Goal: Information Seeking & Learning: Learn about a topic

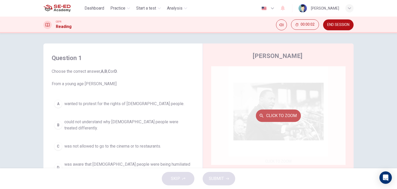
click at [276, 112] on button "Click to Zoom" at bounding box center [278, 115] width 45 height 12
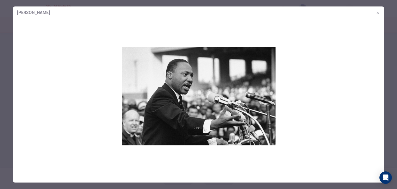
click at [5, 22] on div at bounding box center [198, 94] width 397 height 189
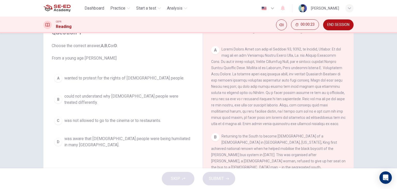
scroll to position [26, 0]
click at [61, 99] on button "B could not understand why [DEMOGRAPHIC_DATA] people were treated differently." at bounding box center [123, 98] width 143 height 17
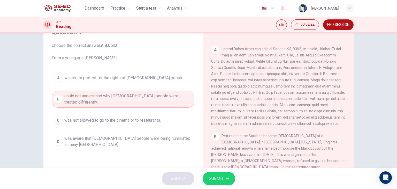
click at [219, 177] on span "SUBMIT" at bounding box center [216, 178] width 15 height 7
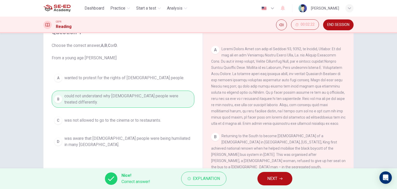
click at [275, 176] on span "NEXT" at bounding box center [272, 178] width 10 height 7
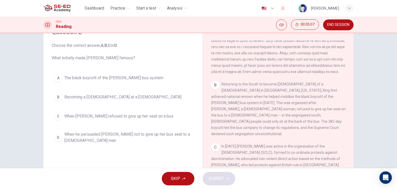
scroll to position [181, 0]
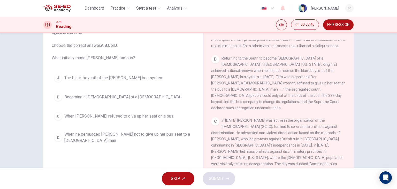
click at [55, 78] on div "A" at bounding box center [58, 78] width 8 height 8
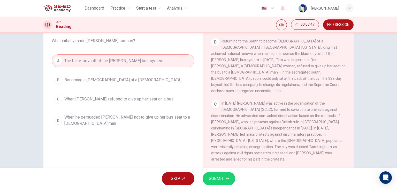
scroll to position [52, 0]
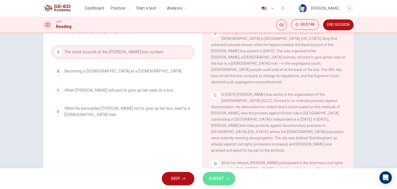
click at [210, 178] on span "SUBMIT" at bounding box center [216, 178] width 15 height 7
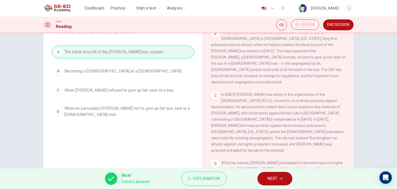
click at [264, 176] on button "NEXT" at bounding box center [274, 177] width 35 height 13
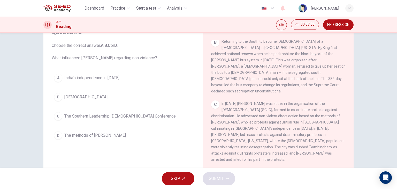
scroll to position [207, 0]
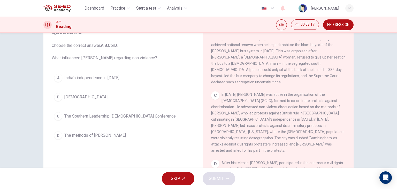
click at [57, 134] on div "D" at bounding box center [58, 135] width 8 height 8
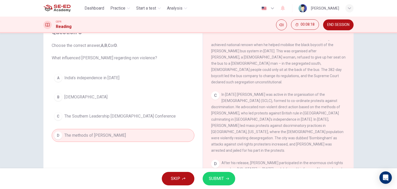
click at [215, 176] on span "SUBMIT" at bounding box center [216, 178] width 15 height 7
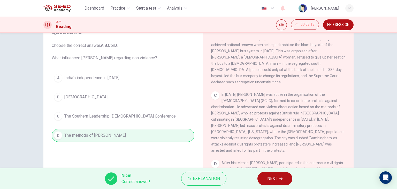
click at [264, 177] on button "NEXT" at bounding box center [274, 177] width 35 height 13
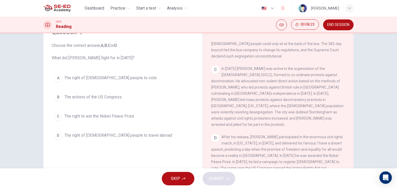
scroll to position [258, 0]
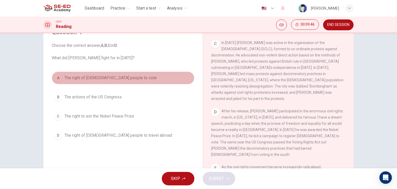
drag, startPoint x: 60, startPoint y: 77, endPoint x: 71, endPoint y: 83, distance: 12.4
click at [60, 77] on div "A" at bounding box center [58, 78] width 8 height 8
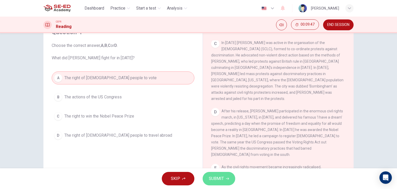
click at [210, 174] on button "SUBMIT" at bounding box center [218, 177] width 33 height 13
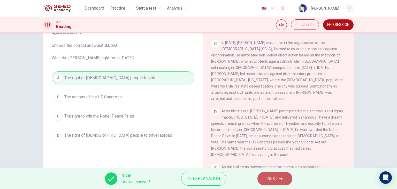
click at [286, 174] on button "NEXT" at bounding box center [274, 177] width 35 height 13
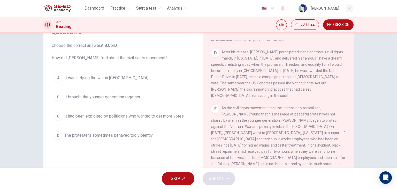
scroll to position [329, 0]
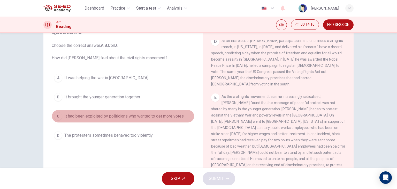
drag, startPoint x: 75, startPoint y: 119, endPoint x: 74, endPoint y: 114, distance: 5.0
click at [74, 118] on button "C It had been exploited by politicians who wanted to get more votes" at bounding box center [123, 116] width 143 height 13
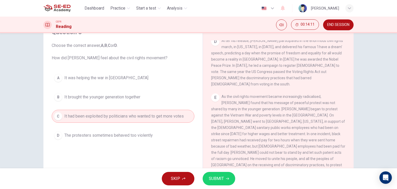
click at [220, 183] on button "SUBMIT" at bounding box center [218, 177] width 33 height 13
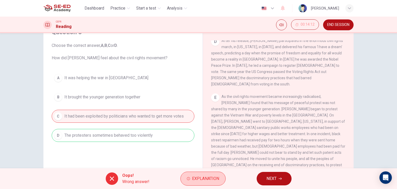
click at [202, 175] on span "Explanation" at bounding box center [205, 178] width 27 height 7
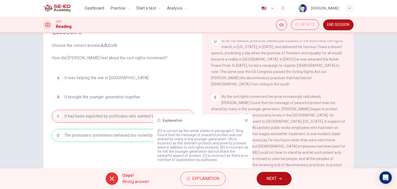
click at [246, 120] on icon at bounding box center [246, 120] width 3 height 3
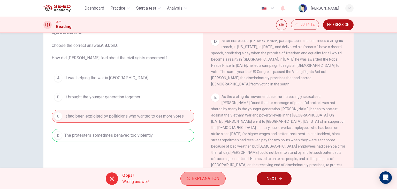
click at [204, 176] on span "Explanation" at bounding box center [205, 178] width 27 height 7
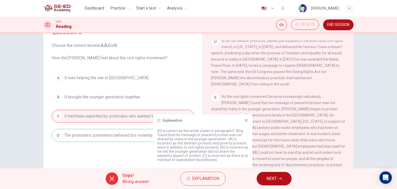
click at [248, 121] on icon at bounding box center [246, 120] width 4 height 4
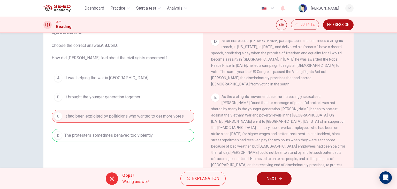
click at [269, 175] on span "NEXT" at bounding box center [271, 178] width 10 height 7
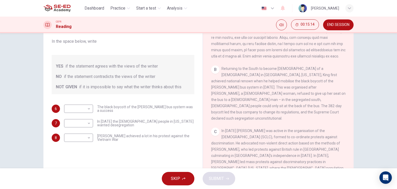
scroll to position [52, 0]
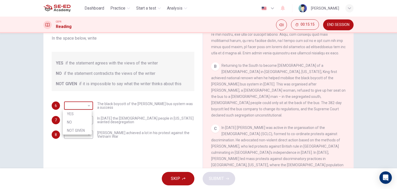
click at [86, 107] on body "This site uses cookies, as explained in our Privacy Policy . If you agree to th…" at bounding box center [198, 94] width 397 height 189
click at [85, 115] on li "YES" at bounding box center [77, 114] width 29 height 8
type input "YES"
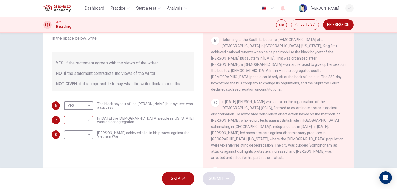
click at [86, 118] on body "This site uses cookies, as explained in our Privacy Policy . If you agree to th…" at bounding box center [198, 94] width 397 height 189
click at [74, 135] on li "NO" at bounding box center [77, 136] width 29 height 8
type input "NO"
click at [84, 132] on body "This site uses cookies, as explained in our Privacy Policy . If you agree to th…" at bounding box center [198, 94] width 397 height 189
click at [76, 155] on li "NOT GIVEN" at bounding box center [77, 159] width 29 height 8
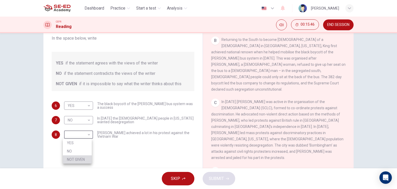
type input "NOT GIVEN"
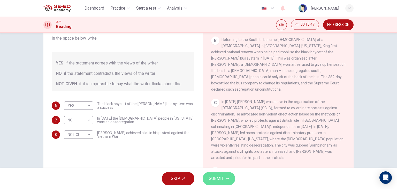
click at [216, 178] on span "SUBMIT" at bounding box center [216, 178] width 15 height 7
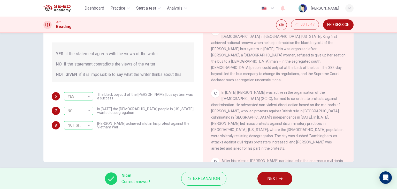
scroll to position [65, 0]
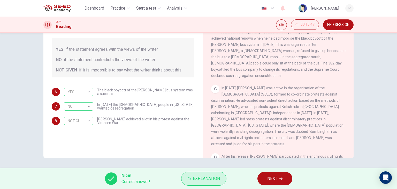
click at [201, 178] on span "Explanation" at bounding box center [206, 178] width 27 height 7
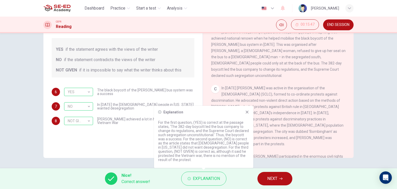
click at [275, 175] on span "NEXT" at bounding box center [272, 178] width 10 height 7
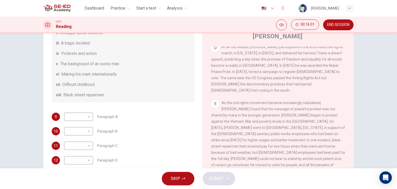
scroll to position [26, 0]
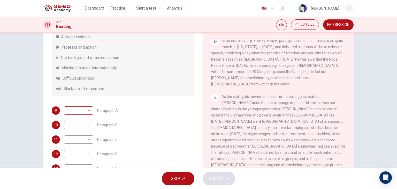
click at [79, 108] on body "This site uses cookies, as explained in our Privacy Policy . If you agree to th…" at bounding box center [198, 94] width 397 height 189
click at [76, 170] on li "vii" at bounding box center [77, 168] width 29 height 8
type input "vii"
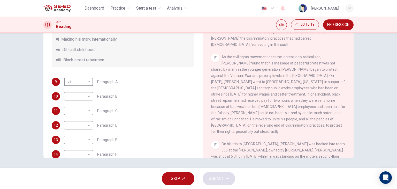
scroll to position [91, 0]
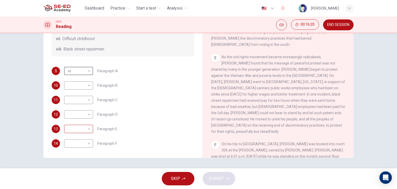
click at [84, 125] on body "This site uses cookies, as explained in our Privacy Policy . If you agree to th…" at bounding box center [198, 94] width 397 height 189
click at [73, 181] on li "viii" at bounding box center [77, 180] width 29 height 8
type input "viii"
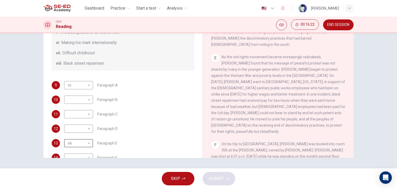
scroll to position [39, 0]
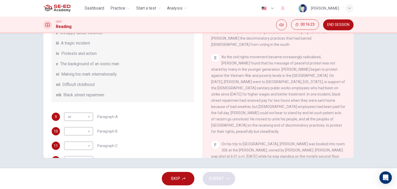
click at [165, 135] on div "10 ​ ​ Paragraph B" at bounding box center [123, 131] width 143 height 8
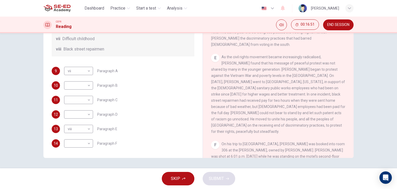
scroll to position [91, 0]
click at [88, 141] on body "This site uses cookies, as explained in our Privacy Policy . If you agree to th…" at bounding box center [198, 94] width 397 height 189
click at [86, 139] on li "iii" at bounding box center [77, 139] width 29 height 8
type input "iii"
click at [171, 119] on div "9 vii vii ​ Paragraph A 10 ​ ​ Paragraph B 11 ​ ​ Paragraph C 12 ​ ​ Paragraph …" at bounding box center [123, 107] width 143 height 81
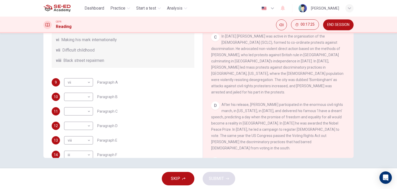
scroll to position [77, 0]
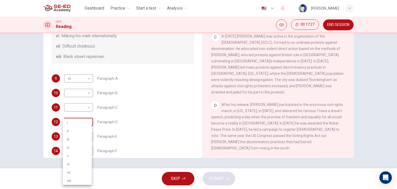
click at [76, 125] on body "This site uses cookies, as explained in our Privacy Policy . If you agree to th…" at bounding box center [198, 94] width 397 height 189
click at [75, 125] on li "i" at bounding box center [77, 122] width 29 height 8
type input "i"
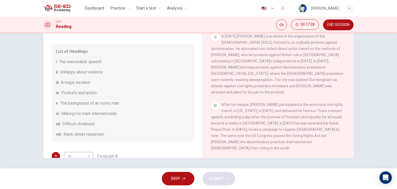
scroll to position [0, 0]
click at [154, 106] on div "v The background of an iconic man" at bounding box center [123, 103] width 134 height 6
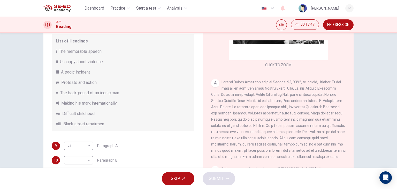
scroll to position [52, 0]
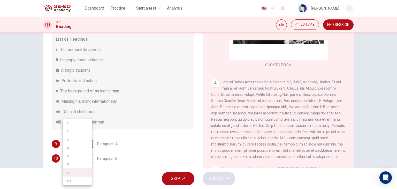
click at [86, 146] on body "This site uses cookies, as explained in our Privacy Policy . If you agree to th…" at bounding box center [198, 94] width 397 height 189
click at [71, 155] on li "v" at bounding box center [77, 155] width 29 height 8
type input "v"
click at [147, 136] on div "Questions 9 - 14 The Reading Passage has 6 paragraphs. Choose the correct headi…" at bounding box center [123, 98] width 151 height 254
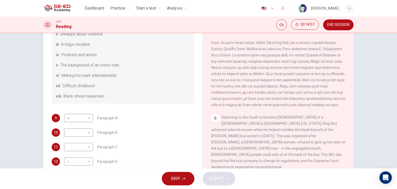
scroll to position [96, 0]
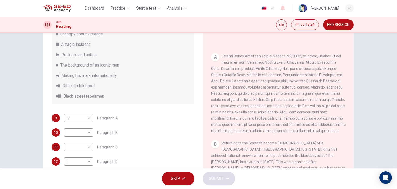
click at [158, 118] on div "Questions 9 - 14 The Reading Passage has 6 paragraphs. Choose the correct headi…" at bounding box center [123, 72] width 151 height 254
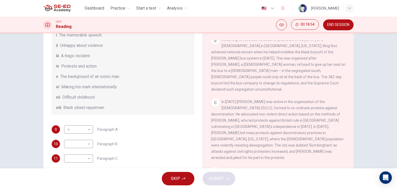
scroll to position [77, 0]
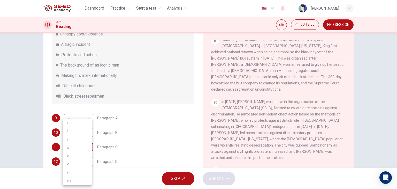
click at [79, 153] on body "This site uses cookies, as explained in our Privacy Policy . If you agree to th…" at bounding box center [198, 94] width 397 height 189
click at [76, 128] on li "ii" at bounding box center [77, 131] width 29 height 8
type input "ii"
click at [76, 139] on body "This site uses cookies, as explained in our Privacy Policy . If you agree to th…" at bounding box center [198, 94] width 397 height 189
click at [74, 147] on li "iv" at bounding box center [77, 147] width 29 height 8
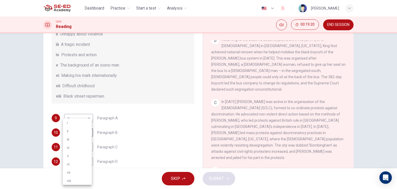
type input "iv"
drag, startPoint x: 164, startPoint y: 148, endPoint x: 168, endPoint y: 145, distance: 4.8
click at [165, 147] on div "9 v v ​ Paragraph A 10 iv iv ​ Paragraph B 11 ii ii ​ Paragraph C 12 i i ​ Para…" at bounding box center [123, 154] width 143 height 81
click at [216, 183] on button "SUBMIT" at bounding box center [218, 177] width 33 height 13
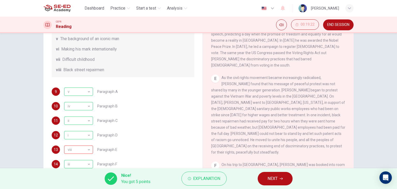
scroll to position [65, 0]
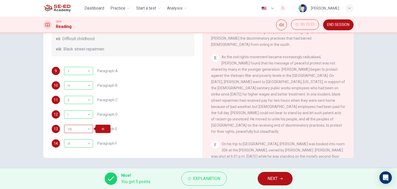
click at [86, 126] on div "viii" at bounding box center [77, 128] width 27 height 15
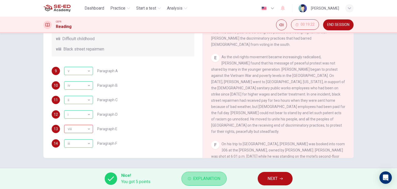
click at [199, 180] on span "Explanation" at bounding box center [206, 178] width 27 height 7
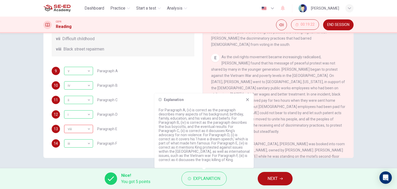
click at [248, 100] on icon at bounding box center [247, 99] width 4 height 4
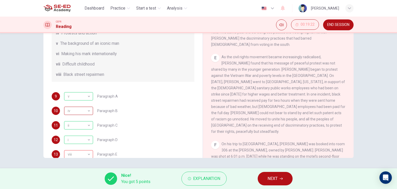
scroll to position [91, 0]
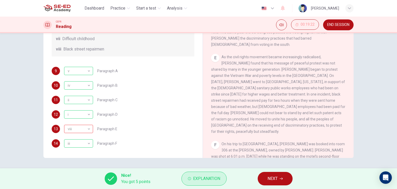
click at [207, 182] on button "Explanation" at bounding box center [203, 178] width 45 height 14
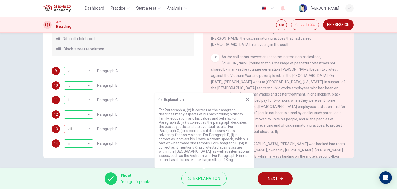
click at [248, 100] on icon at bounding box center [247, 99] width 4 height 4
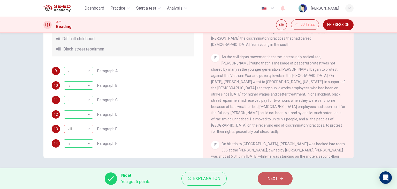
click at [276, 177] on span "NEXT" at bounding box center [272, 178] width 10 height 7
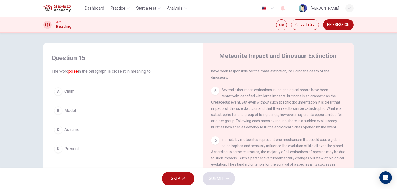
scroll to position [303, 0]
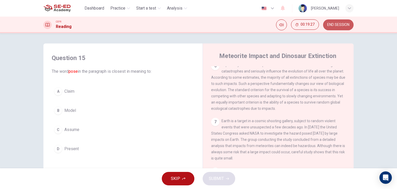
click at [333, 26] on span "END SESSION" at bounding box center [338, 25] width 22 height 4
